Goal: Information Seeking & Learning: Check status

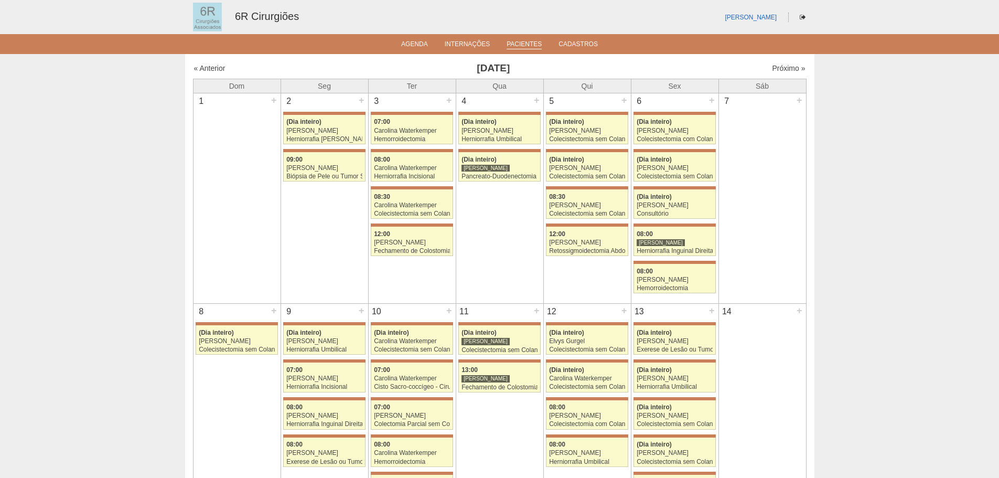
click at [529, 48] on link "Pacientes" at bounding box center [524, 44] width 35 height 9
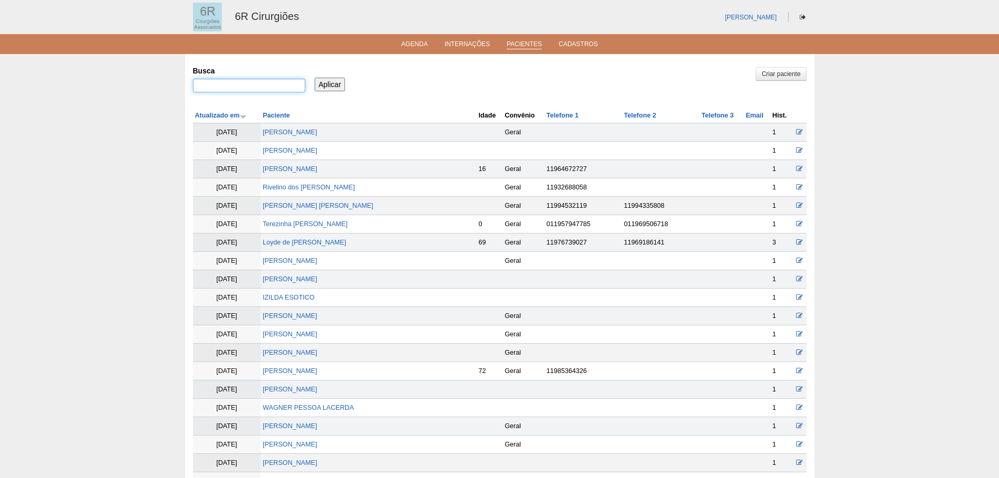
click at [265, 85] on input "Busca" at bounding box center [249, 86] width 112 height 14
type input "ARLINDO"
click at [315, 78] on input "Aplicar" at bounding box center [330, 85] width 31 height 14
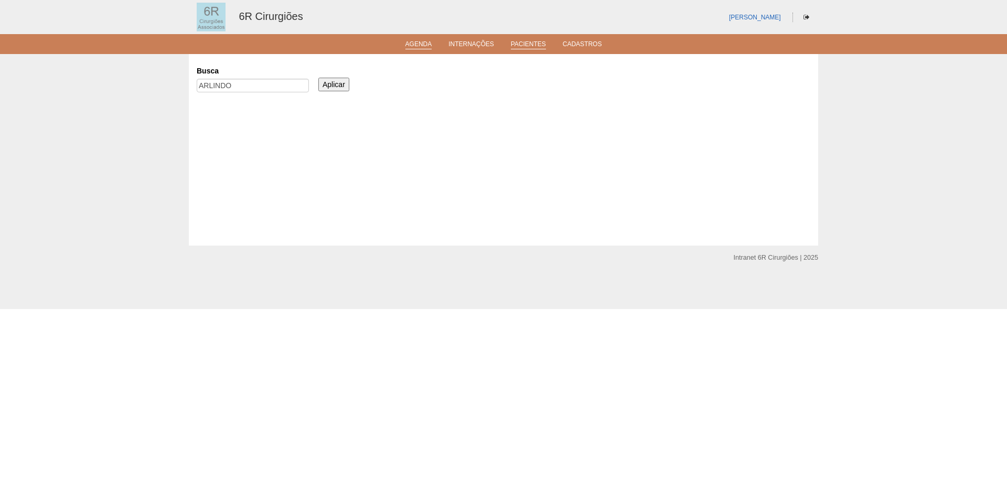
click at [430, 45] on link "Agenda" at bounding box center [418, 44] width 27 height 9
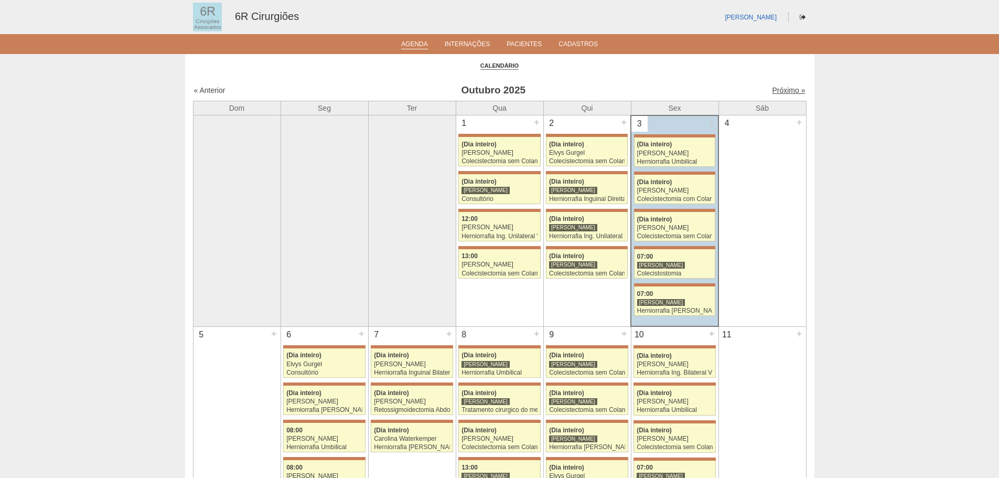
click at [792, 90] on link "Próximo »" at bounding box center [788, 90] width 33 height 8
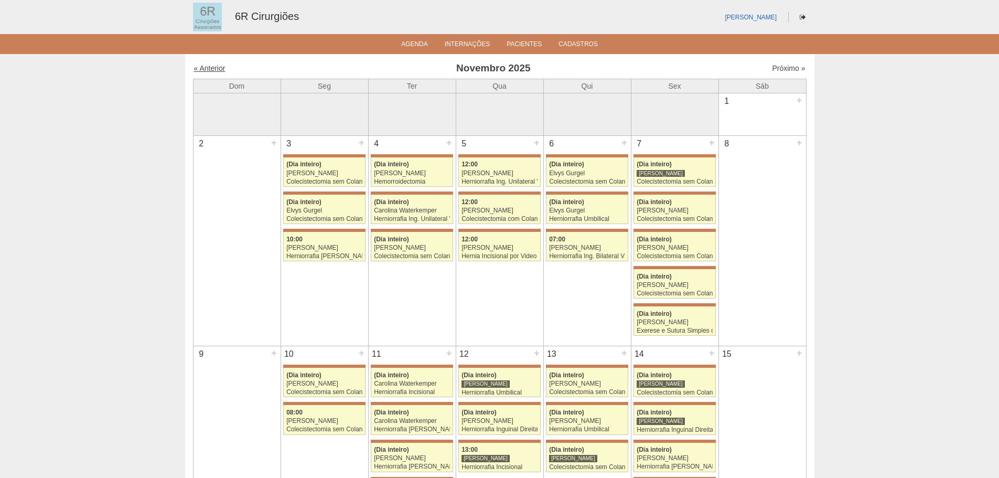
click at [218, 71] on link "« Anterior" at bounding box center [209, 68] width 31 height 8
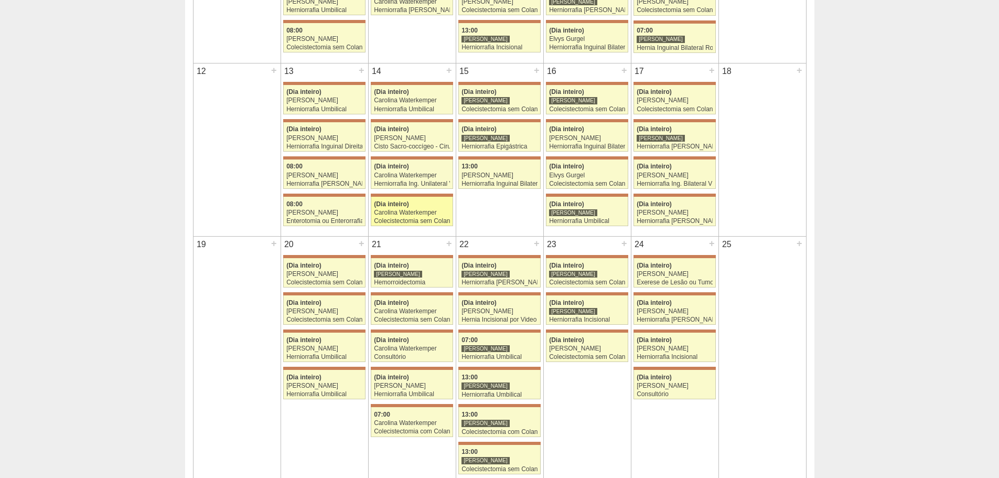
scroll to position [419, 0]
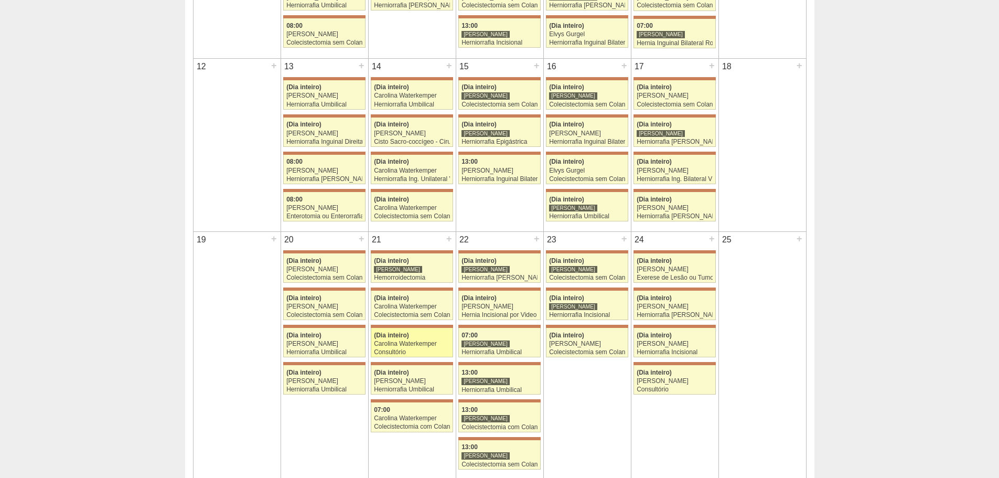
click at [397, 347] on div "Carolina Waterkemper" at bounding box center [412, 343] width 76 height 7
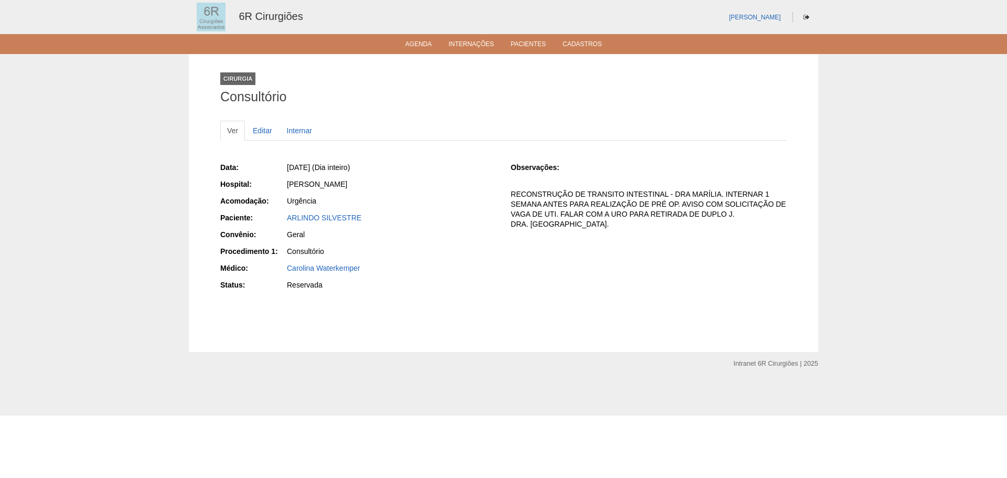
drag, startPoint x: 365, startPoint y: 215, endPoint x: 263, endPoint y: 221, distance: 102.4
click at [263, 221] on div "Paciente: ARLINDO SILVESTRE" at bounding box center [358, 218] width 276 height 13
copy div "Paciente: [PERSON_NAME]"
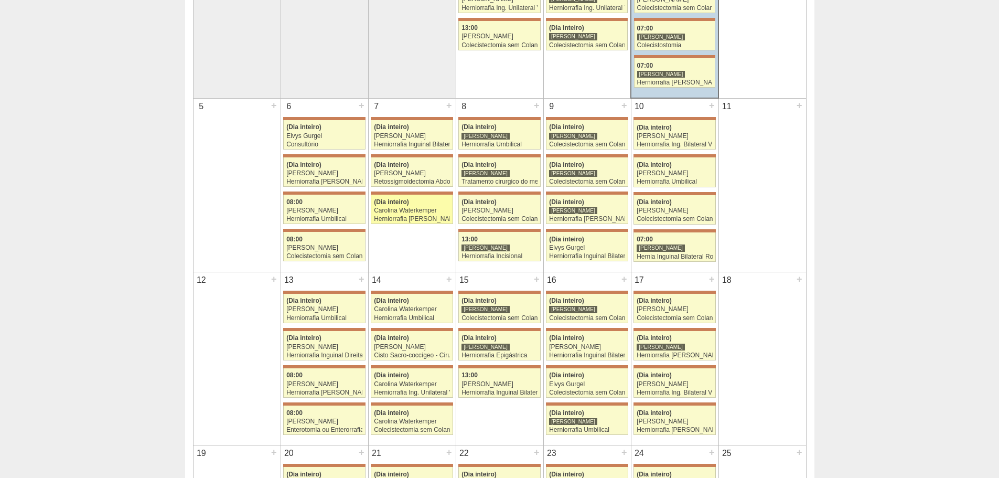
scroll to position [210, 0]
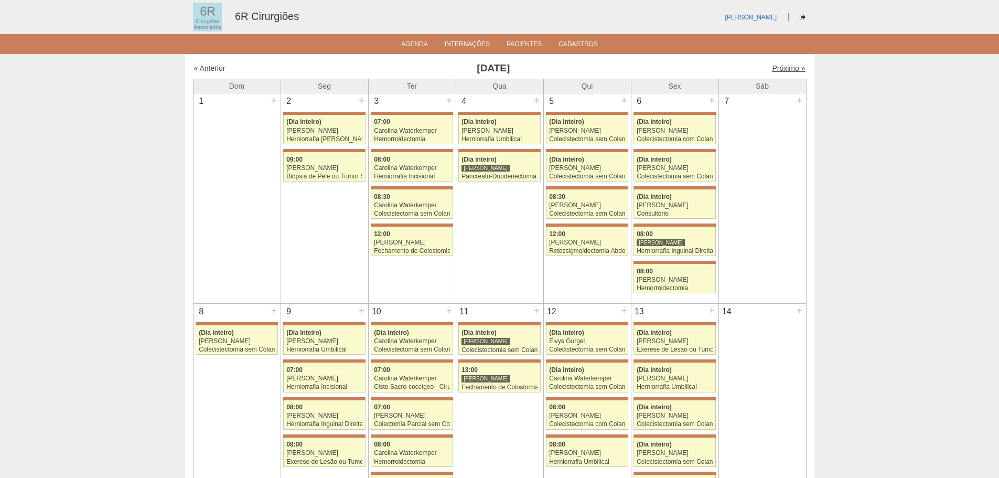
click at [791, 71] on link "Próximo »" at bounding box center [788, 68] width 33 height 8
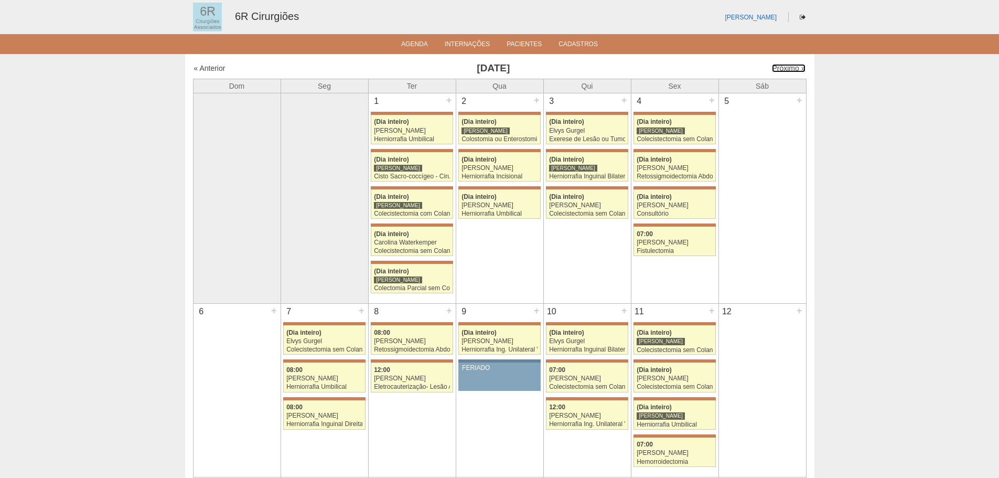
click at [791, 71] on link "Próximo »" at bounding box center [788, 68] width 33 height 8
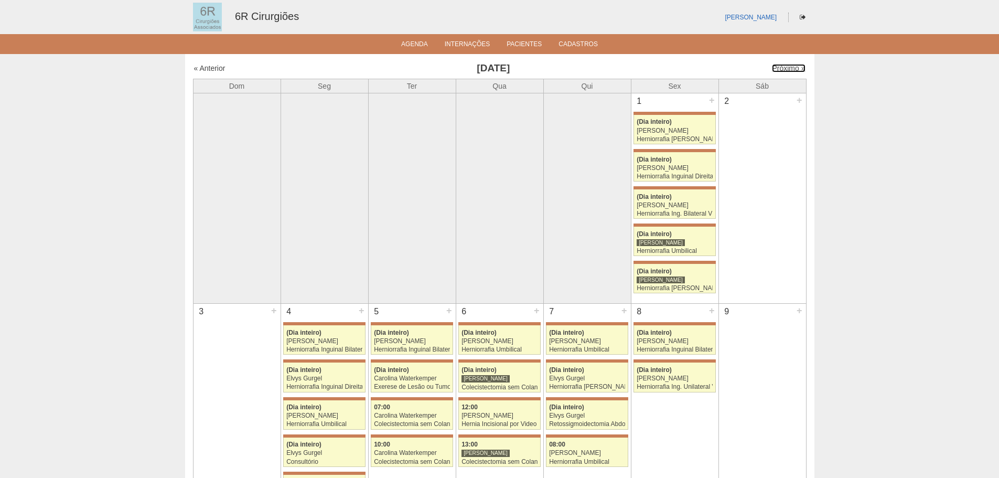
click at [791, 71] on link "Próximo »" at bounding box center [788, 68] width 33 height 8
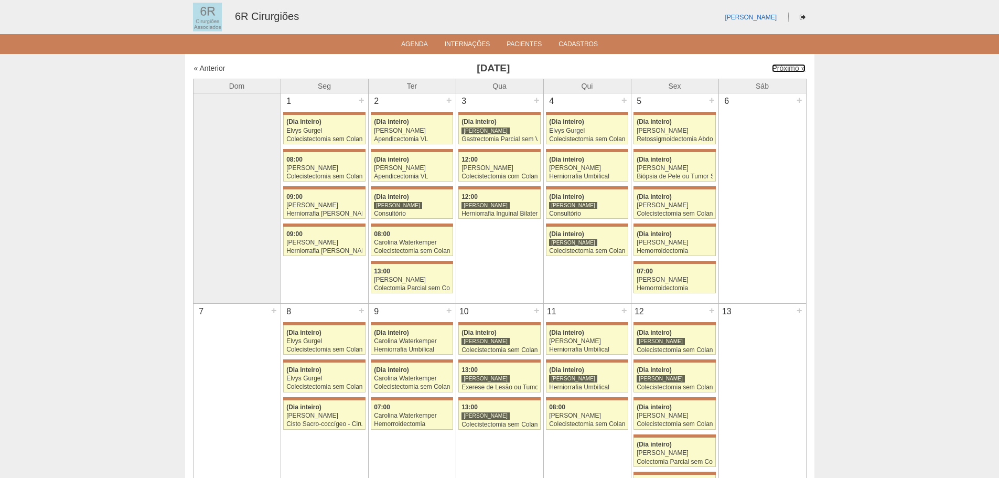
click at [791, 71] on link "Próximo »" at bounding box center [788, 68] width 33 height 8
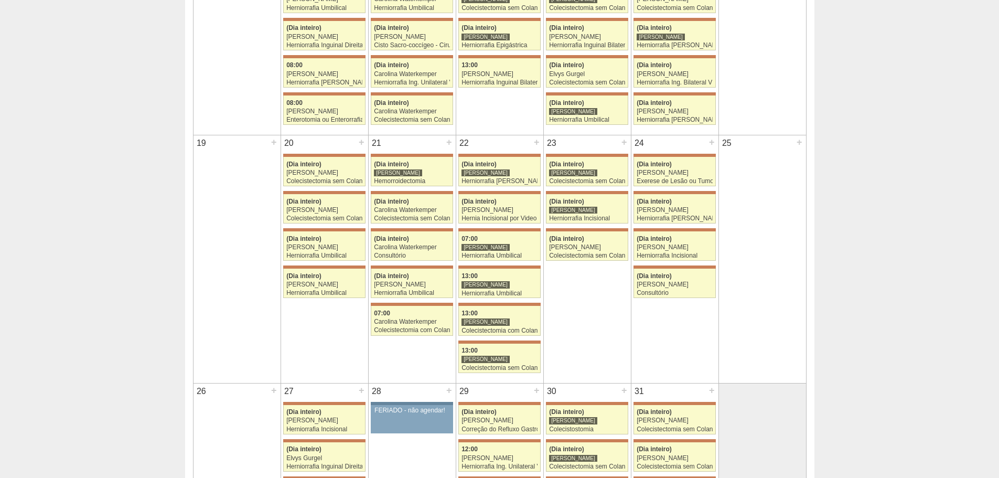
scroll to position [524, 0]
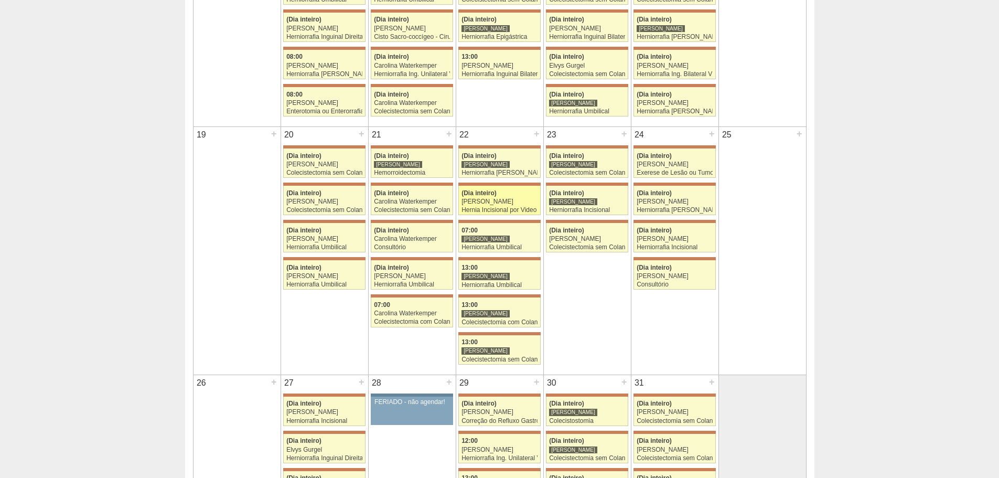
click at [507, 206] on link "71622 Bruno Bulisani (Dia inteiro) Murilo Rocha Hernia Incisional por Video Hos…" at bounding box center [499, 200] width 82 height 29
